Goal: Task Accomplishment & Management: Use online tool/utility

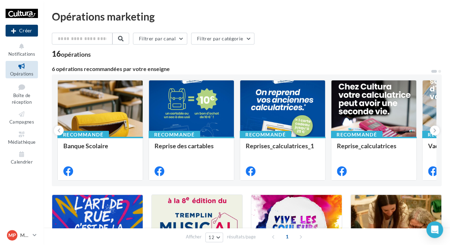
click at [28, 32] on button "Créer" at bounding box center [22, 31] width 32 height 12
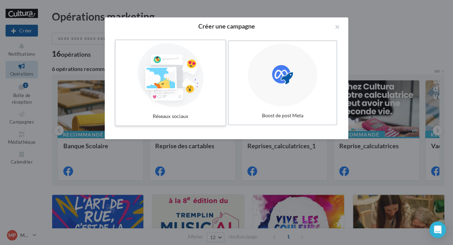
click at [187, 93] on div at bounding box center [170, 75] width 104 height 64
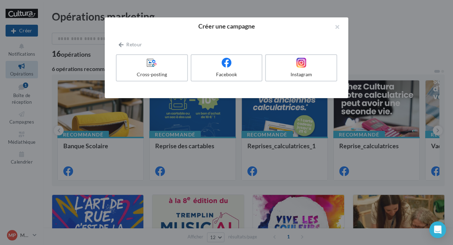
click at [200, 81] on div "Facebook" at bounding box center [228, 69] width 75 height 30
click at [203, 79] on label "Facebook" at bounding box center [226, 68] width 73 height 28
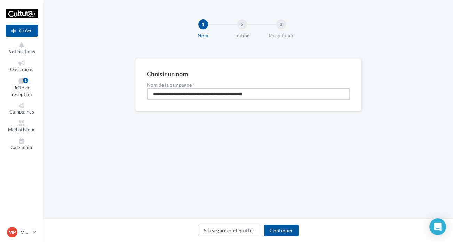
drag, startPoint x: 277, startPoint y: 94, endPoint x: 146, endPoint y: 77, distance: 131.9
click at [147, 77] on div "**********" at bounding box center [248, 85] width 203 height 30
type input "**********"
click at [271, 229] on button "Continuer" at bounding box center [281, 230] width 34 height 12
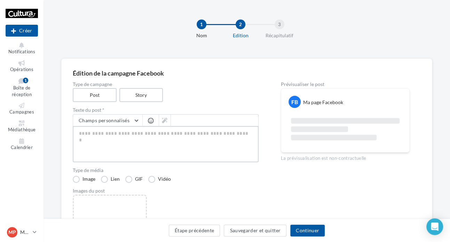
paste textarea "**********"
type textarea "**********"
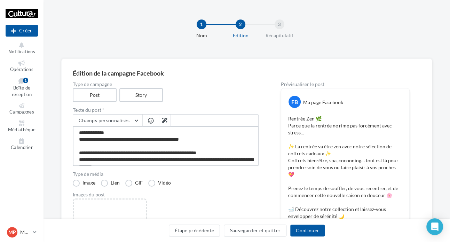
click at [85, 151] on textarea "**********" at bounding box center [166, 146] width 186 height 40
type textarea "**********"
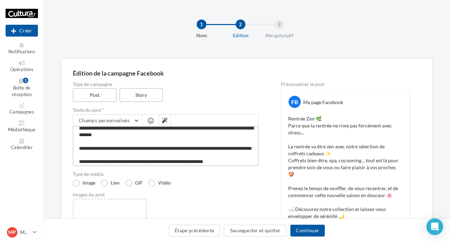
scroll to position [40, 0]
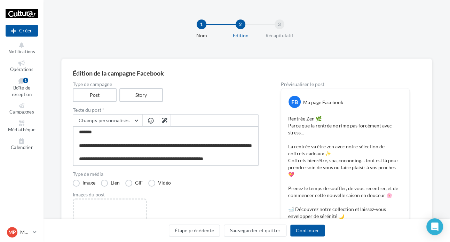
click at [87, 159] on textarea "**********" at bounding box center [166, 146] width 186 height 40
type textarea "**********"
click at [229, 160] on textarea "**********" at bounding box center [166, 146] width 186 height 40
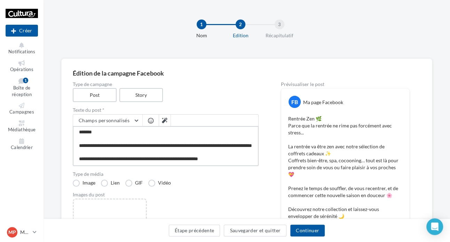
type textarea "**********"
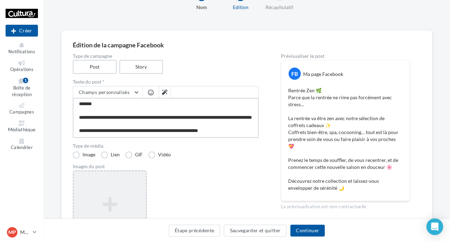
scroll to position [104, 0]
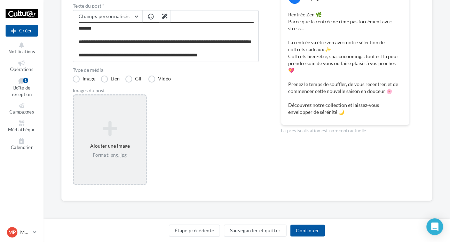
click at [88, 136] on icon at bounding box center [110, 128] width 66 height 17
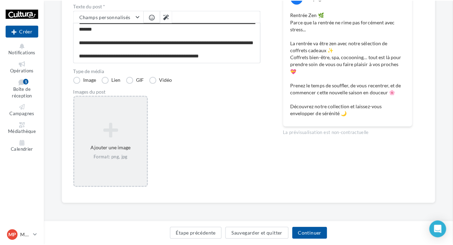
scroll to position [101, 0]
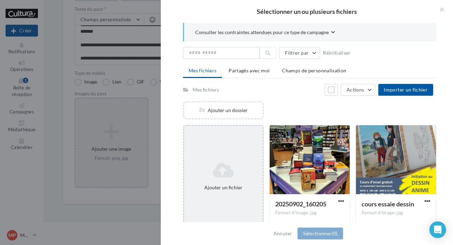
click at [253, 175] on icon at bounding box center [223, 170] width 73 height 17
click at [250, 188] on div "Ajouter un fichier" at bounding box center [223, 187] width 73 height 7
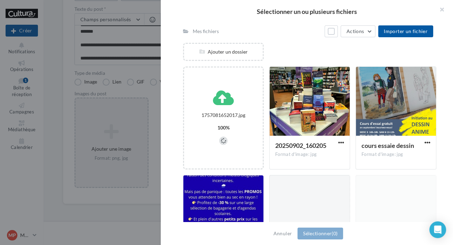
scroll to position [63, 0]
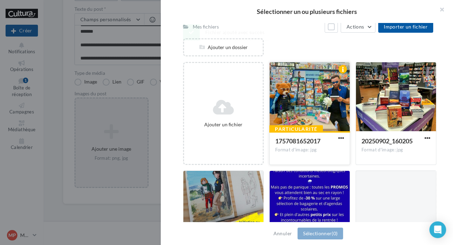
click at [344, 135] on div "Particularité 1757081652017 Format d'image: jpg" at bounding box center [310, 147] width 80 height 33
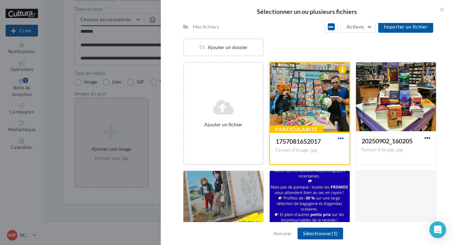
click at [338, 138] on span "button" at bounding box center [341, 138] width 6 height 6
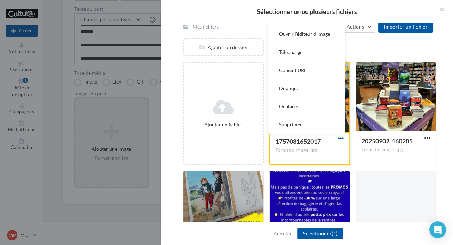
click at [339, 139] on span "button" at bounding box center [341, 138] width 6 height 6
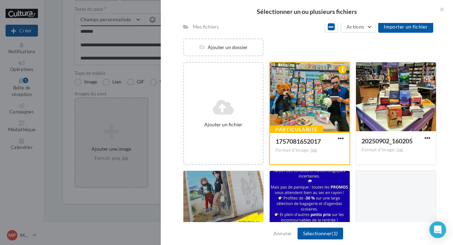
scroll to position [31, 0]
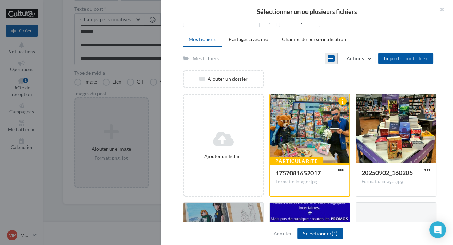
click at [333, 58] on icon at bounding box center [330, 59] width 5 height 6
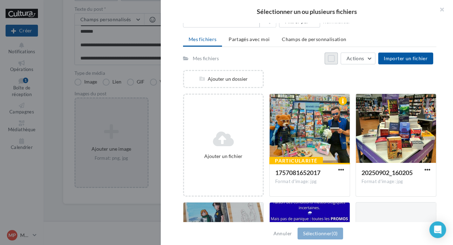
click at [334, 58] on button "Tout sélectionner" at bounding box center [331, 59] width 13 height 12
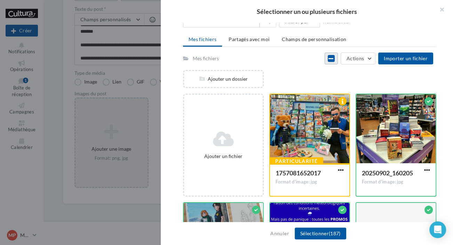
click at [333, 58] on icon at bounding box center [330, 59] width 5 height 6
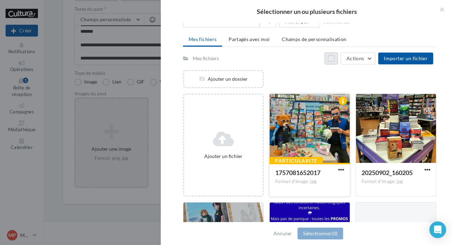
click at [301, 122] on div at bounding box center [310, 129] width 80 height 70
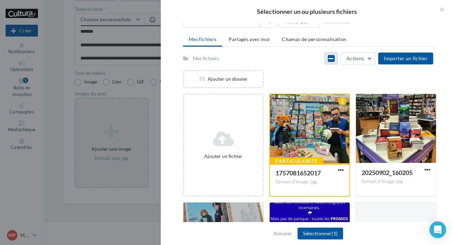
click at [372, 50] on div "Mes fichiers Partagés avec moi Champs de personnalisation Mes fichiers Tout dés…" at bounding box center [309, 172] width 253 height 278
click at [371, 53] on button "Actions" at bounding box center [358, 59] width 35 height 12
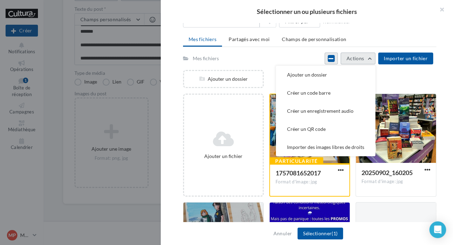
click at [370, 53] on button "Actions" at bounding box center [358, 59] width 35 height 12
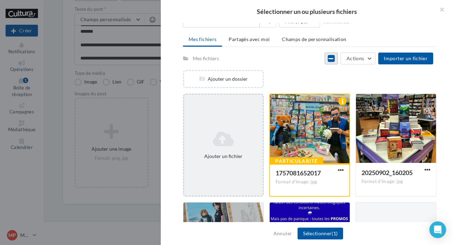
click at [239, 154] on div "Ajouter un fichier" at bounding box center [223, 156] width 73 height 7
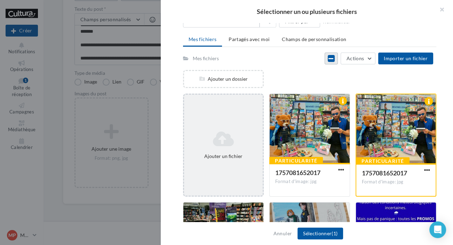
click at [247, 122] on div "Ajouter un fichier" at bounding box center [223, 145] width 81 height 103
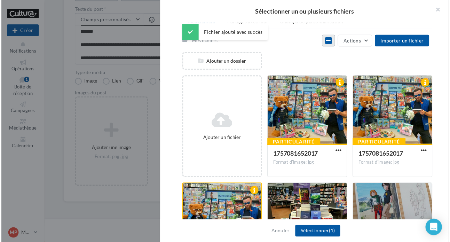
scroll to position [63, 0]
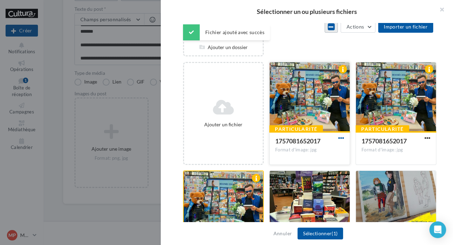
click at [338, 140] on span "button" at bounding box center [341, 138] width 6 height 6
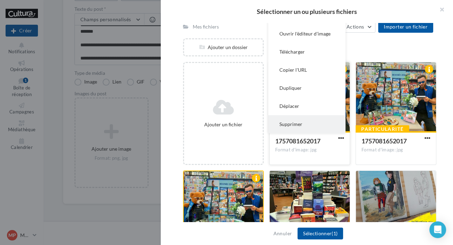
click at [301, 122] on button "Supprimer" at bounding box center [306, 124] width 77 height 18
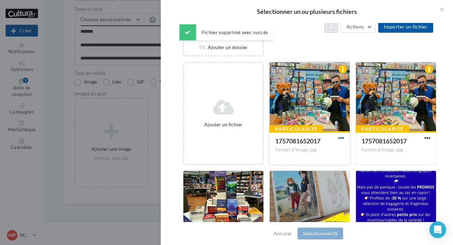
click at [338, 138] on span "button" at bounding box center [341, 138] width 6 height 6
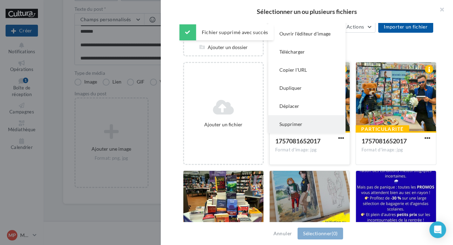
click at [292, 125] on button "Supprimer" at bounding box center [306, 124] width 77 height 18
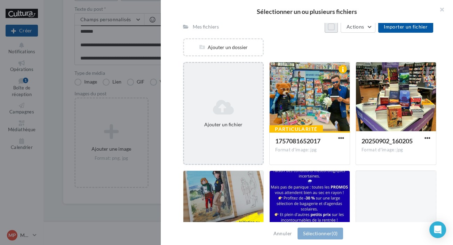
click at [210, 114] on icon at bounding box center [223, 107] width 73 height 17
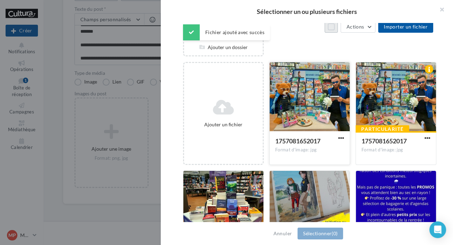
click at [323, 101] on div at bounding box center [310, 97] width 80 height 70
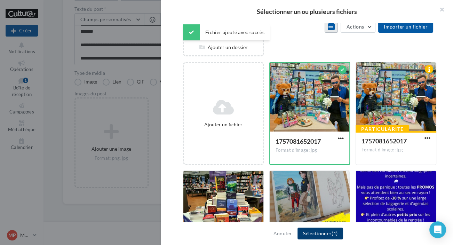
click at [321, 232] on button "Sélectionner (1)" at bounding box center [320, 233] width 46 height 12
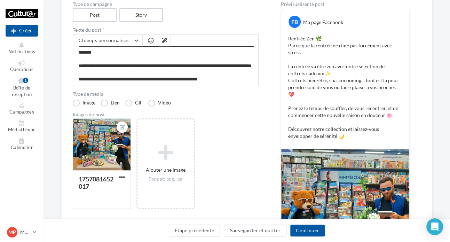
scroll to position [112, 0]
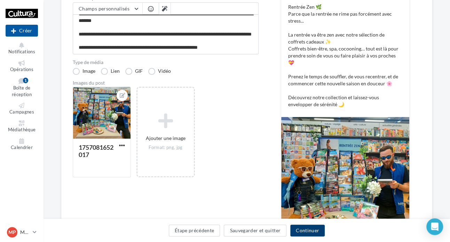
click at [310, 231] on button "Continuer" at bounding box center [307, 230] width 34 height 12
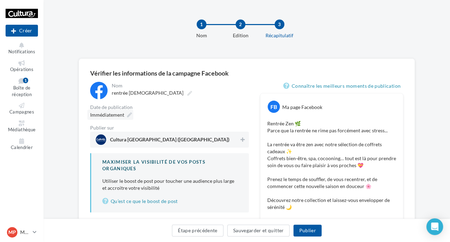
click at [109, 117] on span "Immédiatement" at bounding box center [107, 115] width 34 height 6
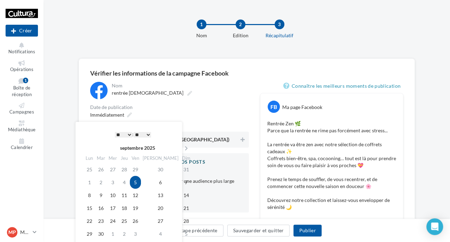
click at [158, 186] on table "septembre 2025 Lun Mar Mer Jeu Ven Sam Dim 25 26 27 28 29 30 31 1 2 3 4 5 6 7 8…" at bounding box center [138, 192] width 109 height 98
click at [155, 184] on td "6" at bounding box center [160, 182] width 39 height 13
click at [121, 135] on select "* * * * * * * * * * ** ** ** ** ** ** ** ** ** ** ** ** ** **" at bounding box center [123, 135] width 17 height 6
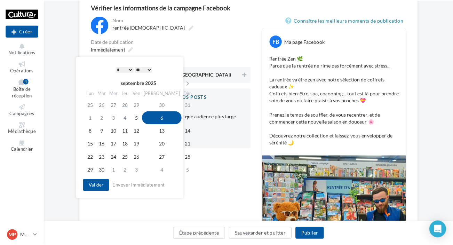
scroll to position [63, 0]
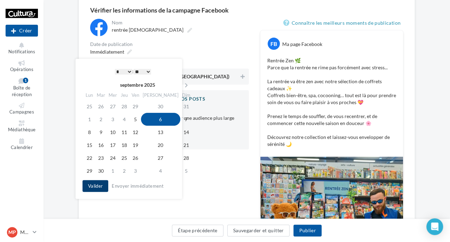
click at [93, 185] on button "Valider" at bounding box center [95, 186] width 26 height 12
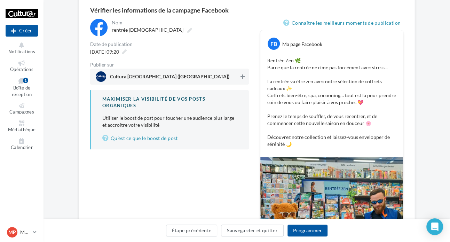
click at [244, 77] on icon at bounding box center [242, 76] width 4 height 5
click at [306, 228] on button "Programmer" at bounding box center [307, 230] width 40 height 12
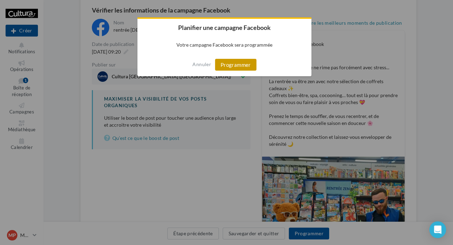
click at [233, 65] on button "Programmer" at bounding box center [235, 65] width 41 height 12
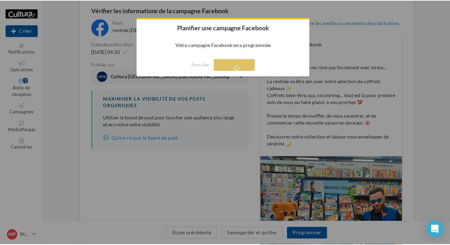
scroll to position [11, 0]
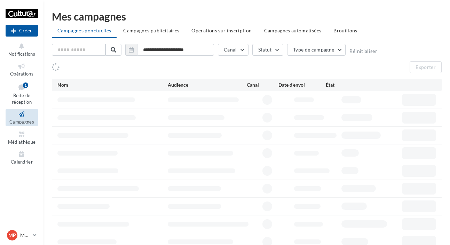
click at [14, 96] on span "Boîte de réception" at bounding box center [22, 99] width 20 height 12
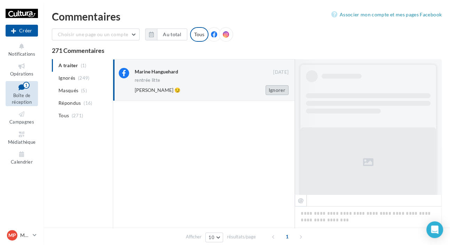
click at [275, 89] on button "Ignorer" at bounding box center [276, 90] width 23 height 10
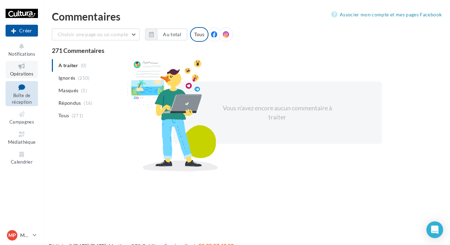
click at [29, 74] on span "Opérations" at bounding box center [21, 74] width 23 height 6
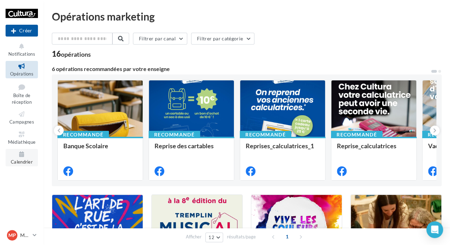
click at [24, 155] on icon at bounding box center [22, 154] width 28 height 8
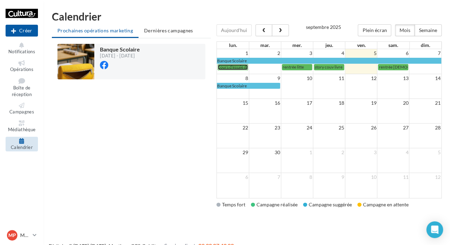
click at [235, 67] on span "cours d'essaie dessin" at bounding box center [236, 66] width 37 height 5
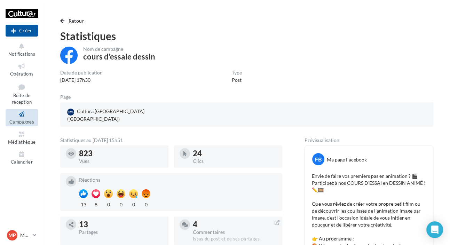
click at [73, 23] on span "Retour" at bounding box center [77, 21] width 16 height 6
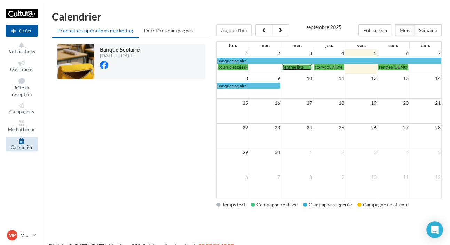
click at [296, 70] on link "rentrée litte" at bounding box center [297, 67] width 30 height 6
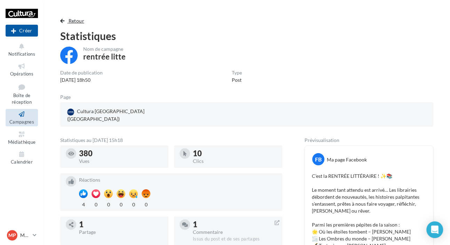
click at [66, 24] on button "Retour" at bounding box center [73, 21] width 27 height 8
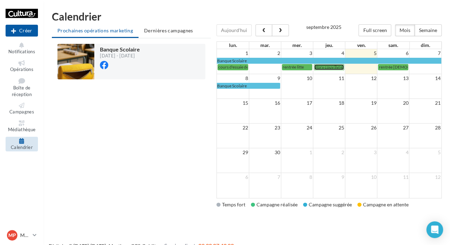
click at [327, 65] on span "story couv livre" at bounding box center [328, 66] width 28 height 5
